Goal: Task Accomplishment & Management: Complete application form

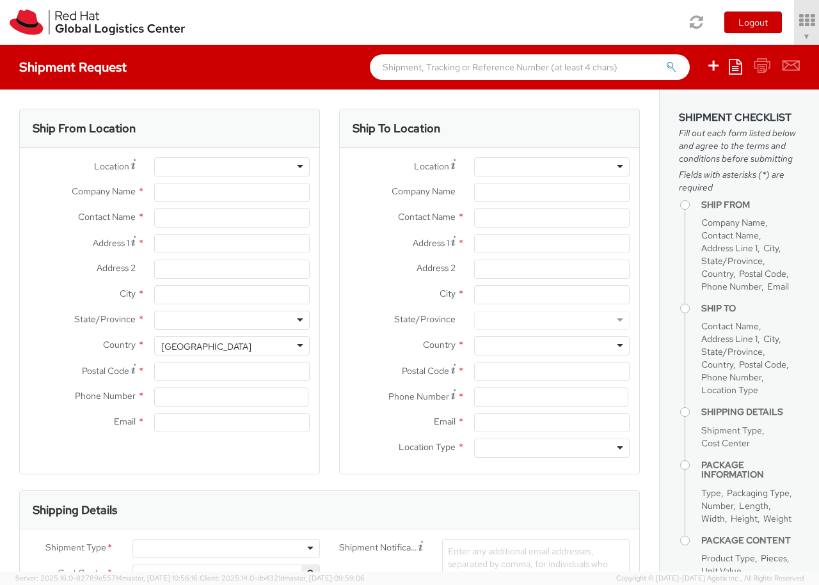
select select "850"
select select
type input "Red Hat Czech s.r.o."
type input "[PERSON_NAME]"
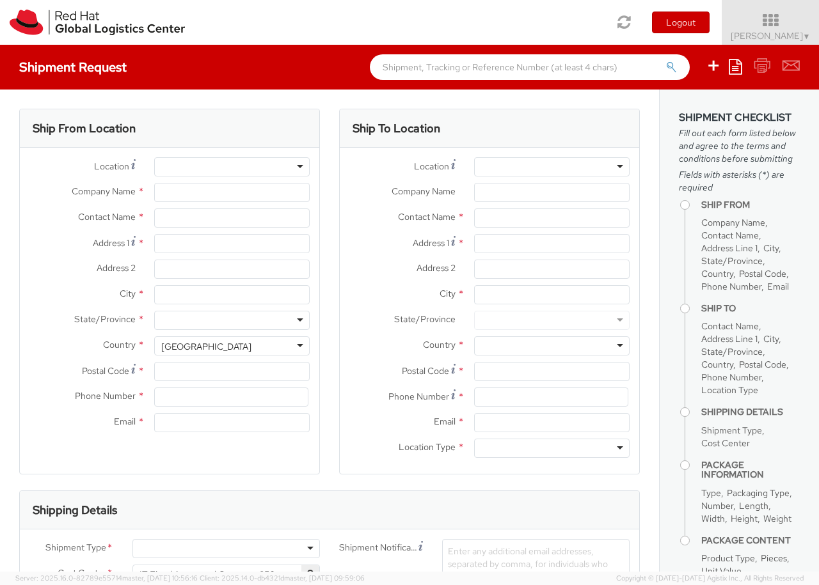
type input "Purkynova 647/111"
type input "[GEOGRAPHIC_DATA]"
type input "621 00"
type input "420 532 294 555"
type input "[EMAIL_ADDRESS][DOMAIN_NAME]"
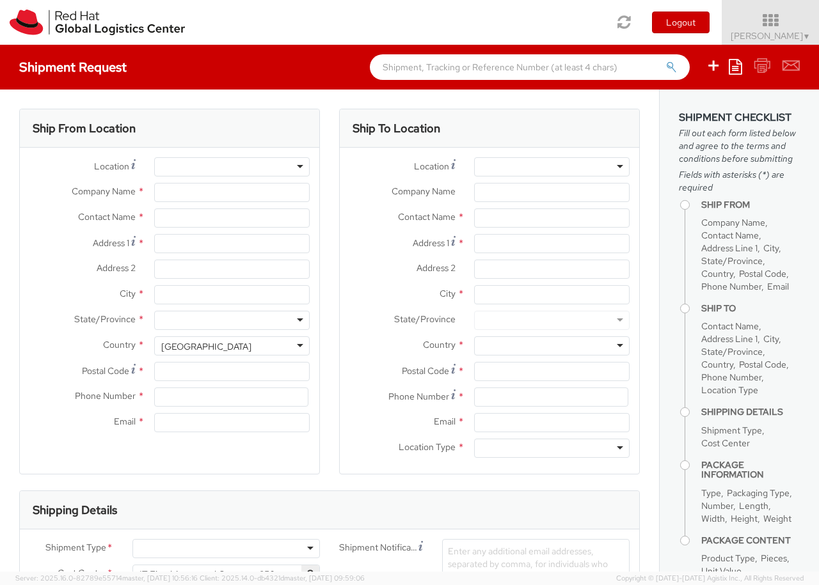
select select "CM"
select select "KGS"
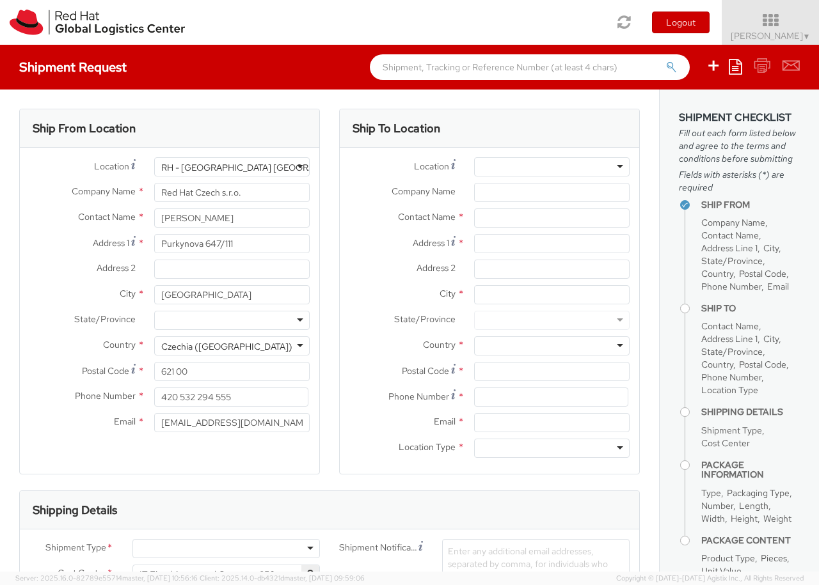
click at [232, 167] on div "RH - [GEOGRAPHIC_DATA] [GEOGRAPHIC_DATA] - B" at bounding box center [269, 167] width 216 height 13
type input "RH - Raanana"
type input "Red Hat Israel Ltd."
type input "[STREET_ADDRESS]"
type input "15th floor"
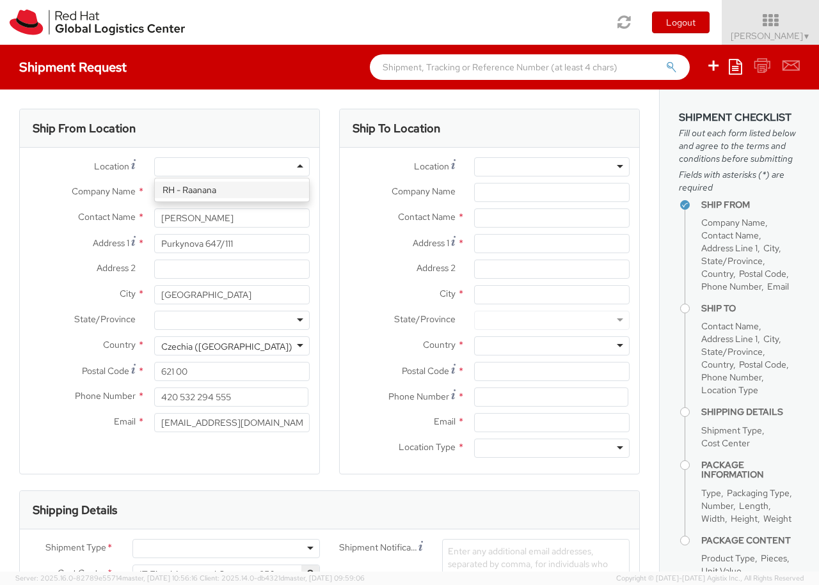
type input "RA'ANANA"
type input "4321545"
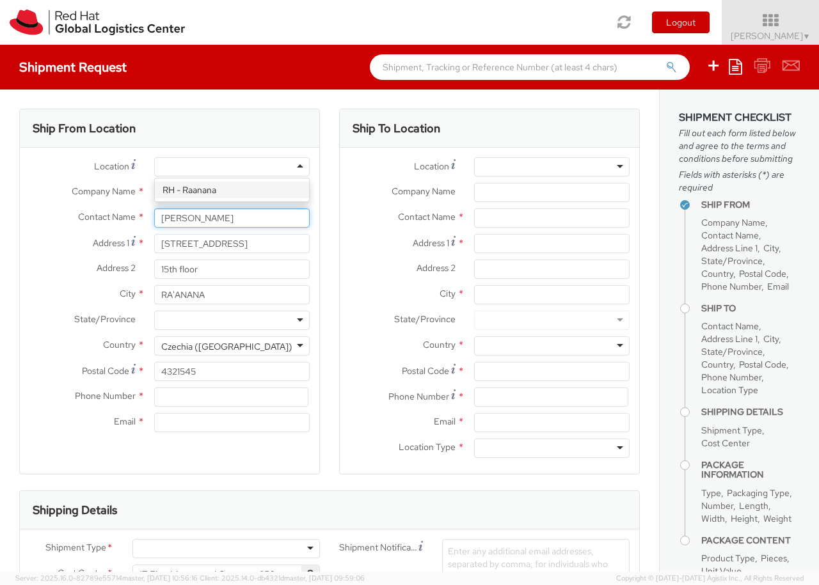
type input "[PERSON_NAME]"
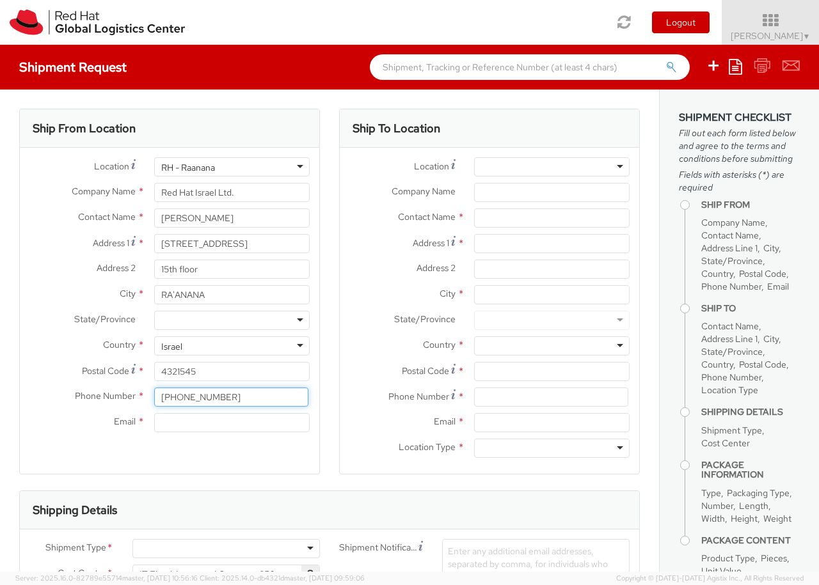
type input "[PHONE_NUMBER]"
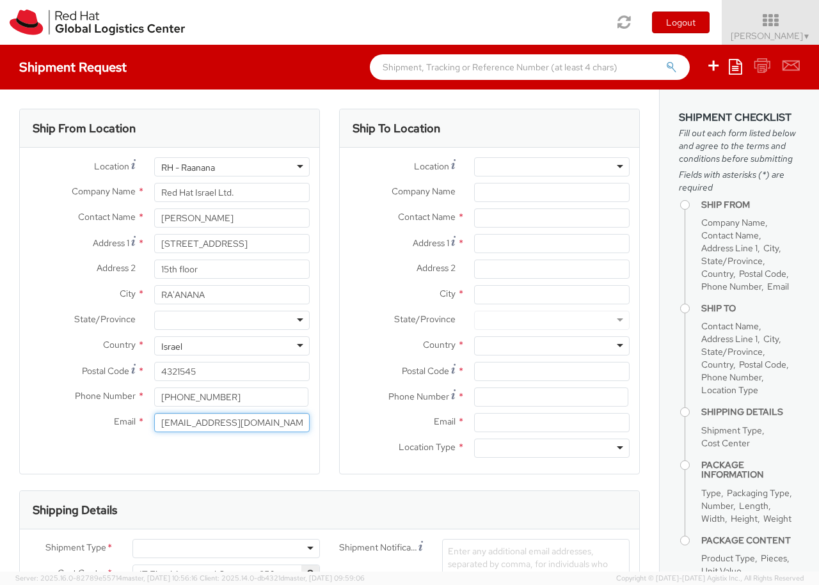
type input "[EMAIL_ADDRESS][DOMAIN_NAME]"
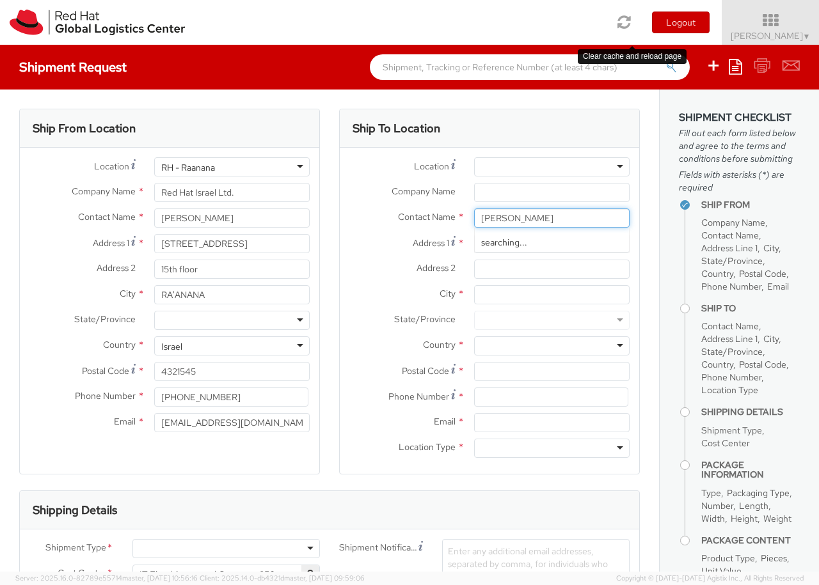
type input "[PERSON_NAME]"
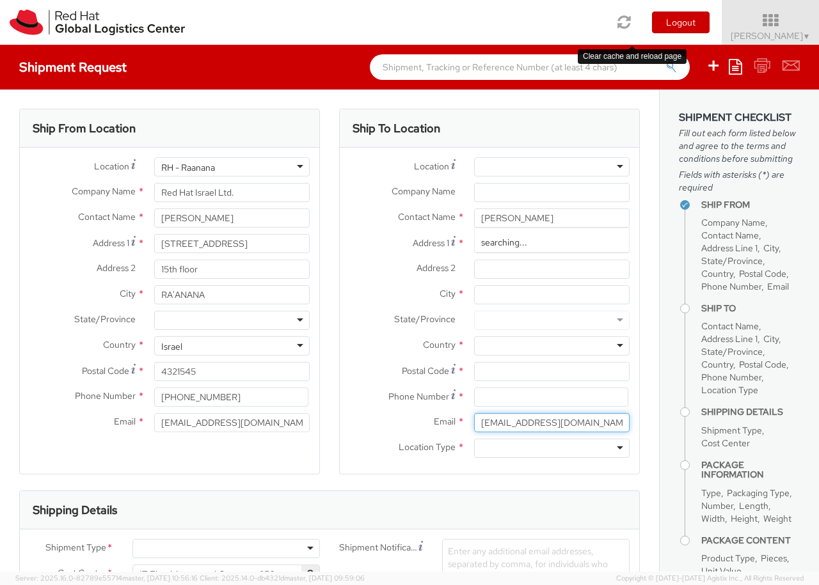
type input "[EMAIL_ADDRESS][DOMAIN_NAME]"
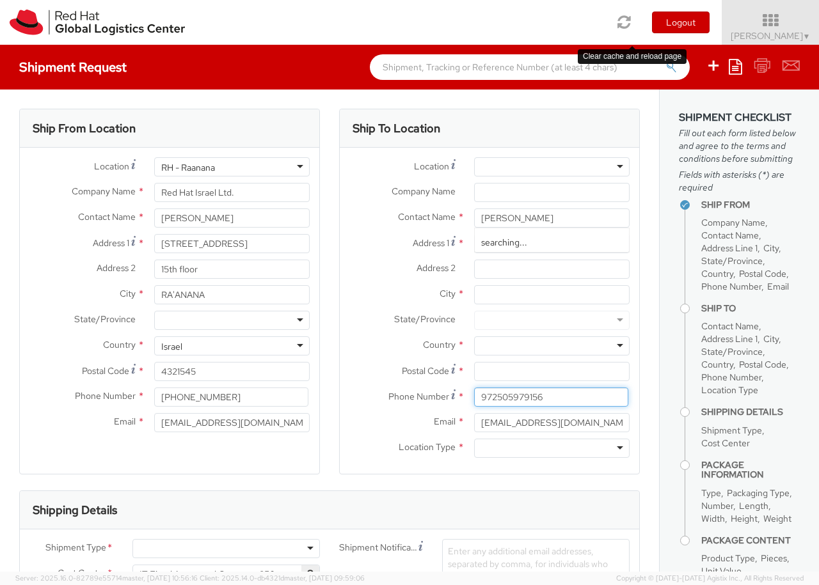
type input "972505979156"
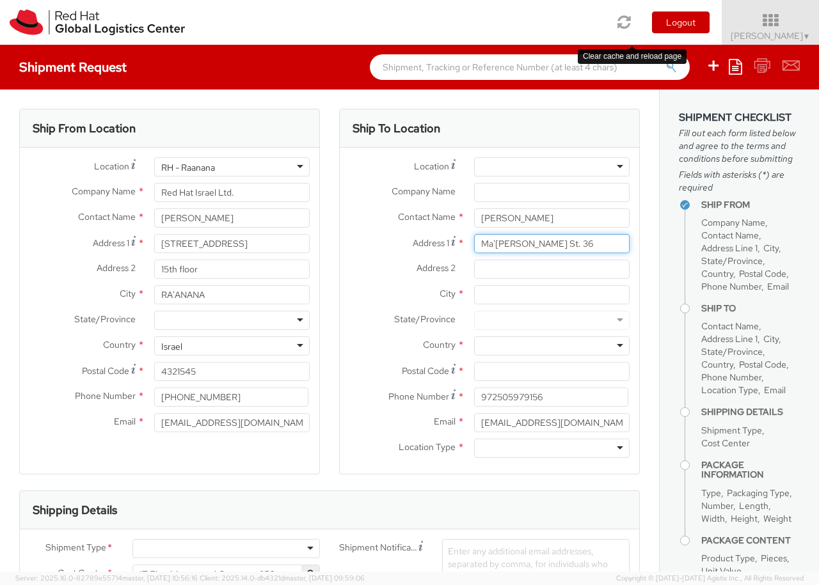
type input "Ma'[PERSON_NAME] St. 36"
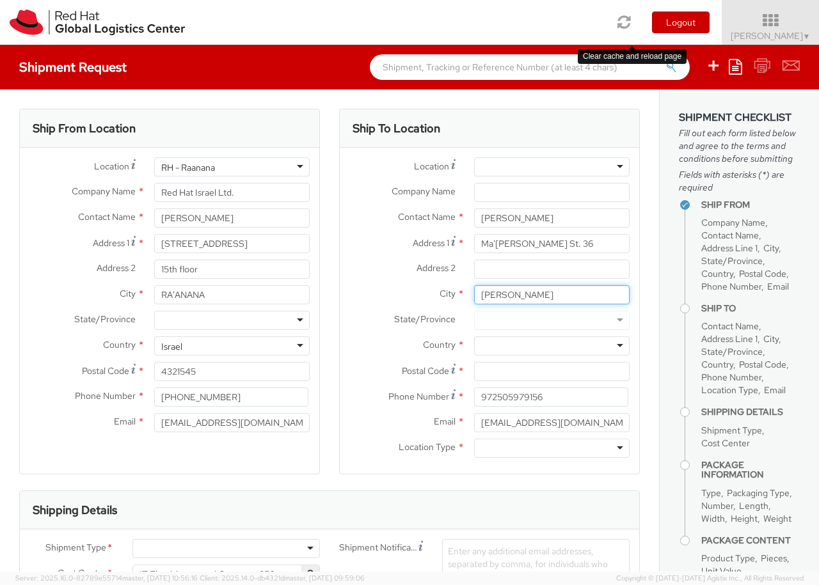
type input "[PERSON_NAME]"
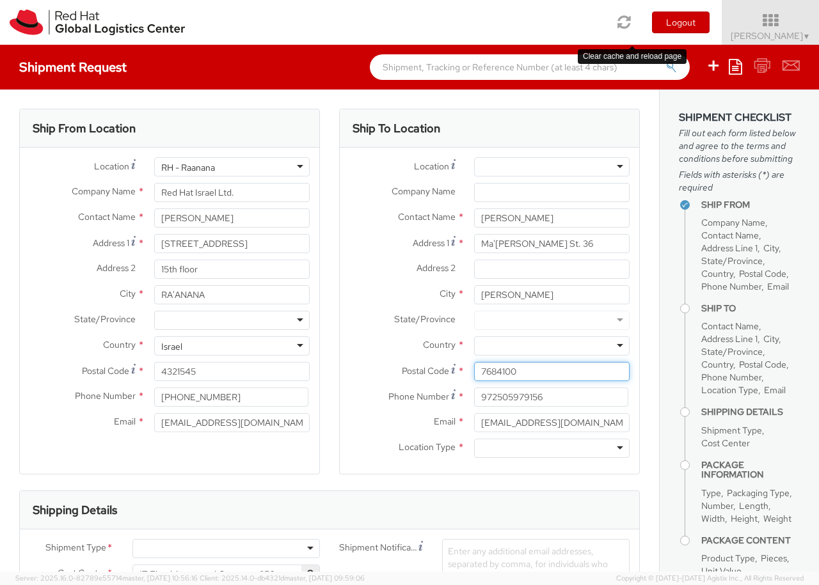
type input "7684100"
click at [551, 346] on div at bounding box center [551, 345] width 155 height 19
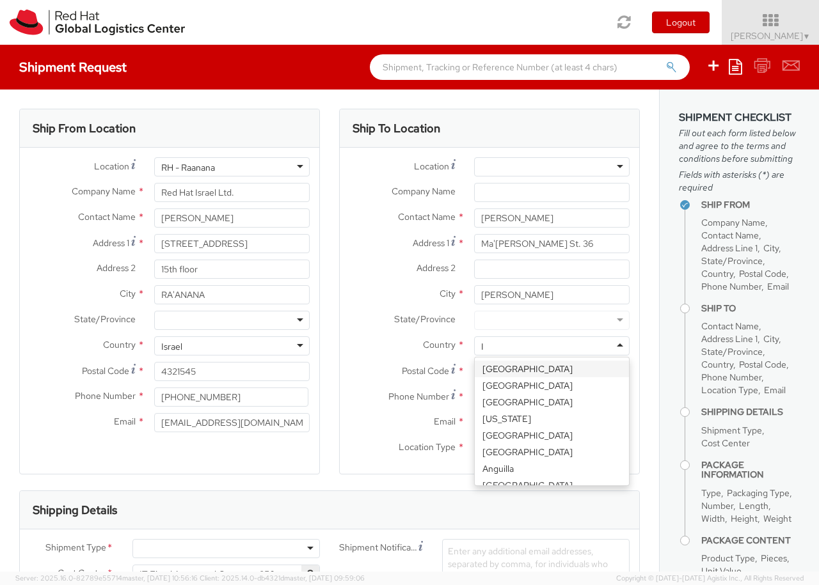
type input "Israel"
click at [551, 448] on div at bounding box center [551, 448] width 155 height 19
type input "r"
click at [226, 549] on div at bounding box center [225, 548] width 187 height 19
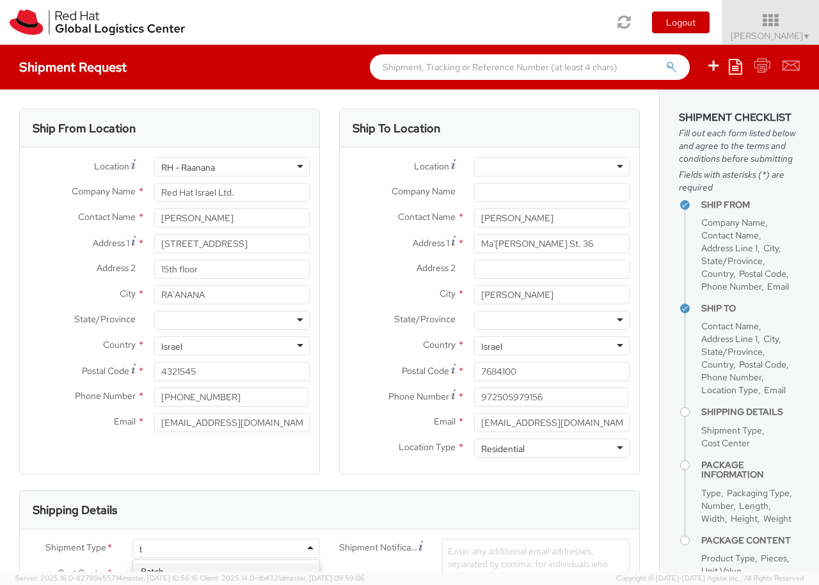
type input "bu"
type input "ref"
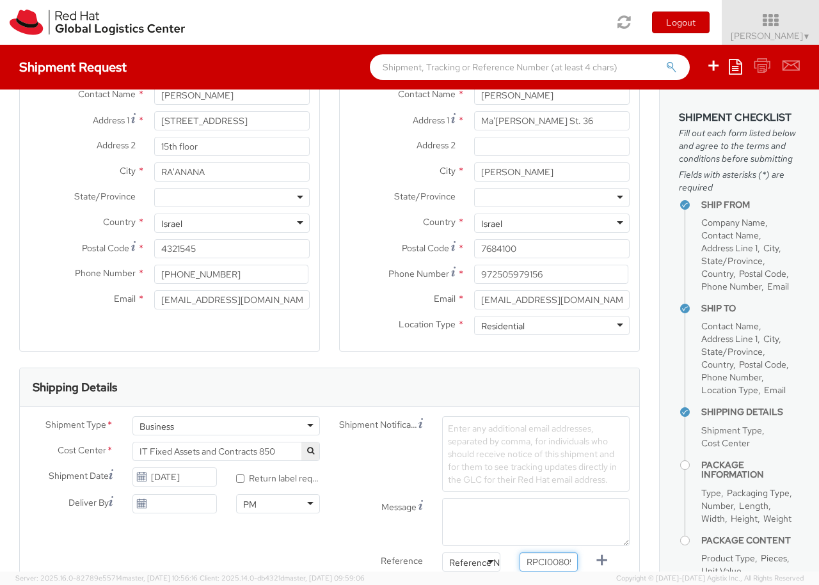
type input "RPCI0080548"
type input "[EMAIL_ADDRESS][DOMAIN_NAME]"
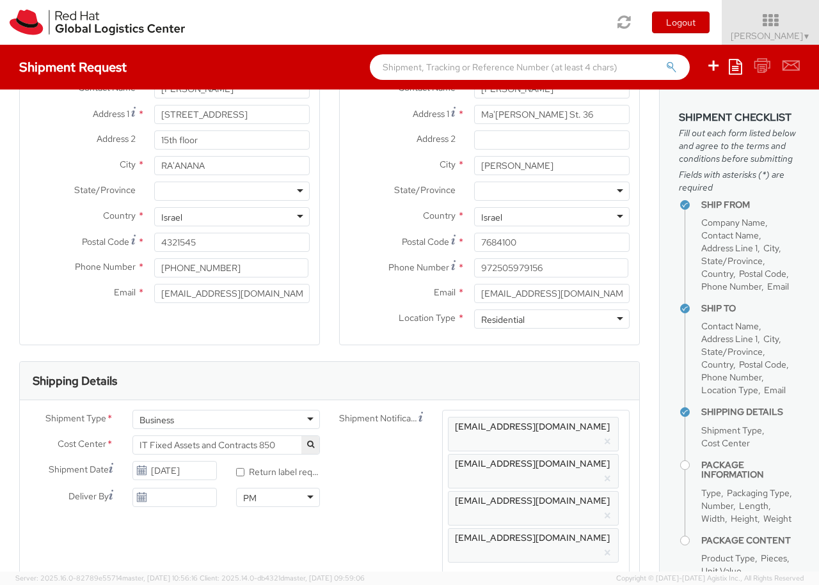
scroll to position [146, 0]
